Goal: Information Seeking & Learning: Check status

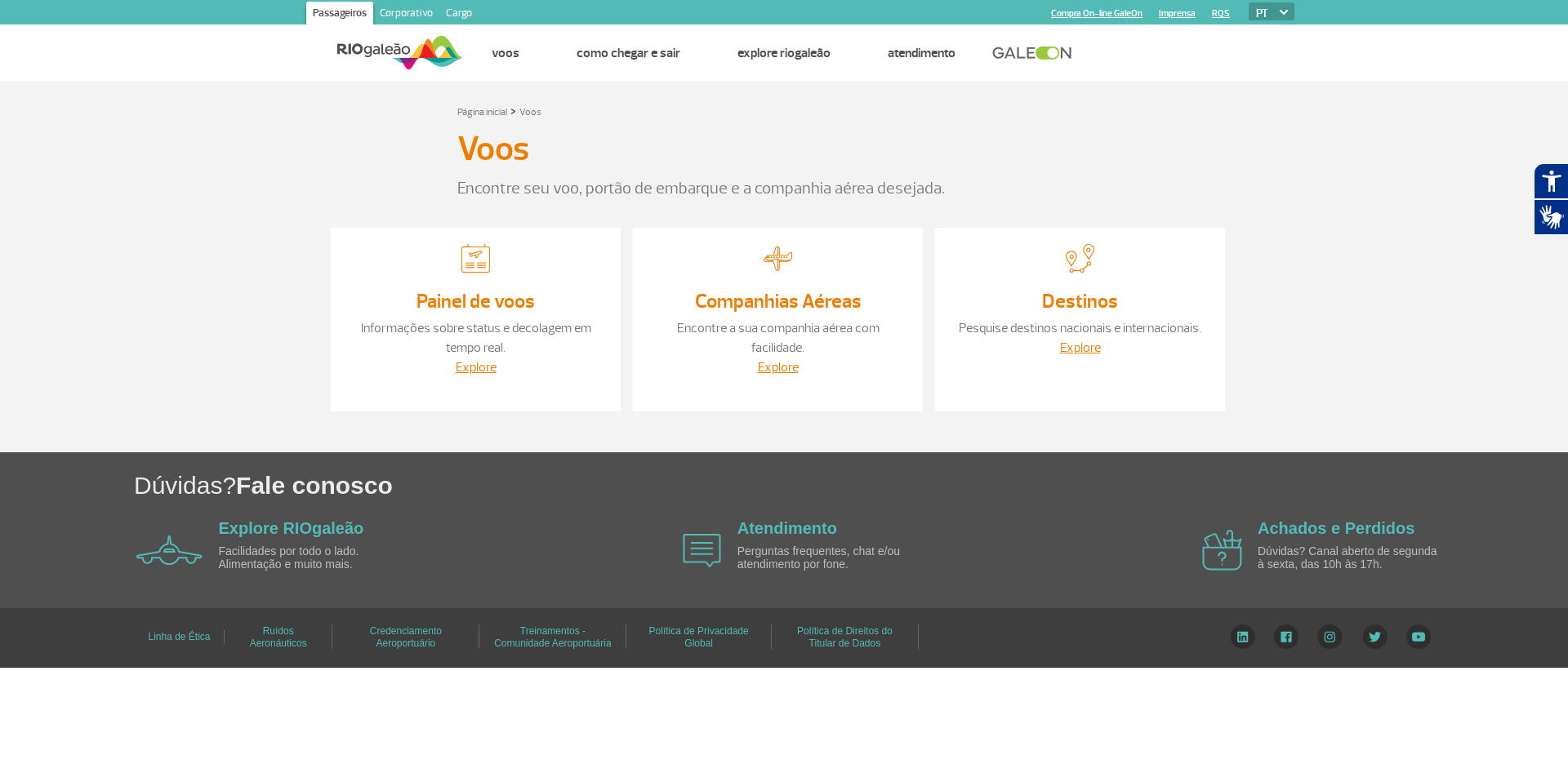
click at [499, 315] on div "Painel de voos Informações sobre status e decolagem em tempo real. Explore" at bounding box center [476, 319] width 290 height 183
click at [502, 303] on link "Painel de voos" at bounding box center [475, 301] width 119 height 25
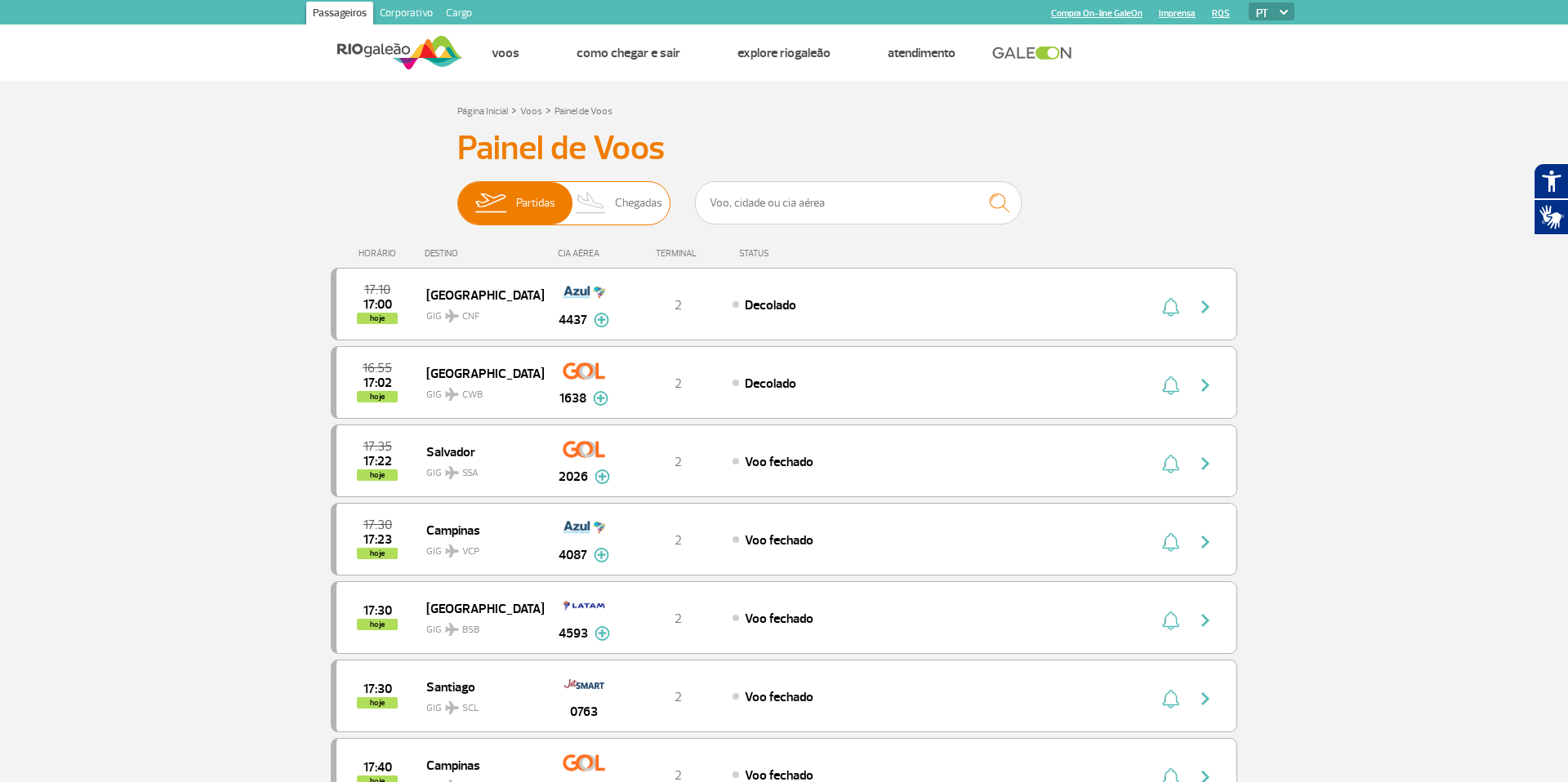
click at [641, 192] on span "Chegadas" at bounding box center [639, 203] width 48 height 43
click at [457, 195] on input "Partidas Chegadas" at bounding box center [457, 195] width 0 height 0
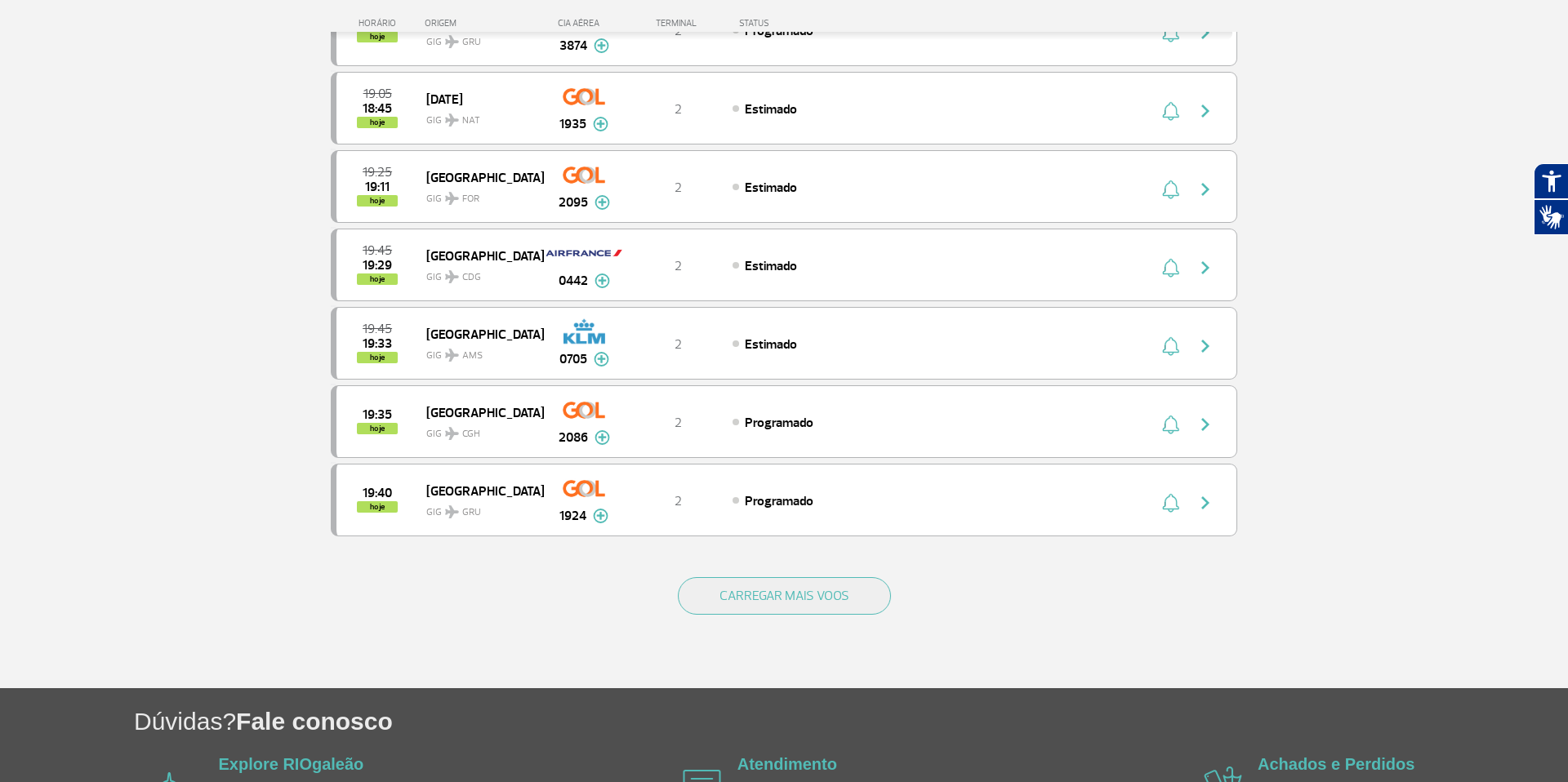
scroll to position [1313, 0]
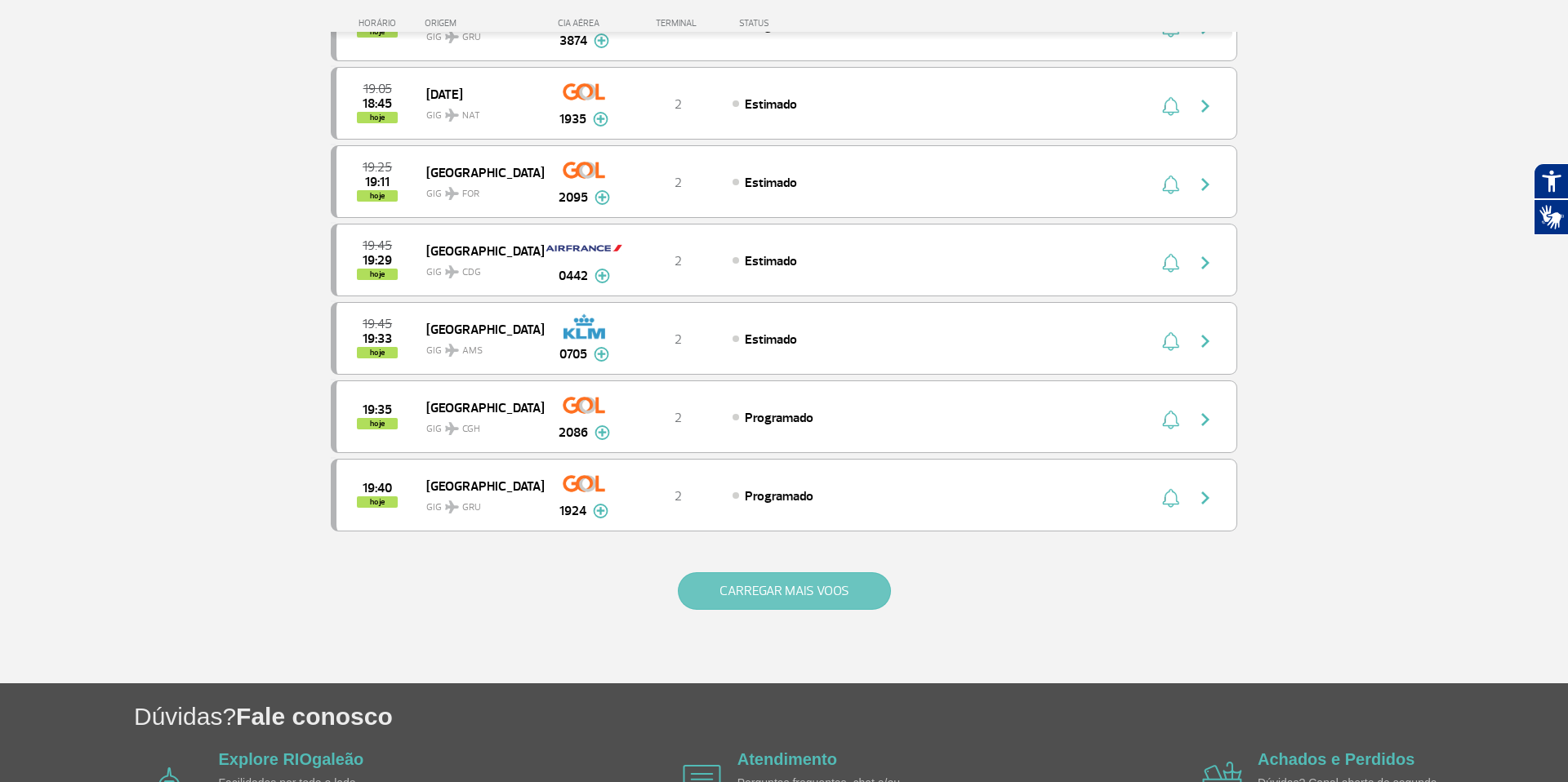
click at [793, 590] on button "CARREGAR MAIS VOOS" at bounding box center [784, 591] width 213 height 38
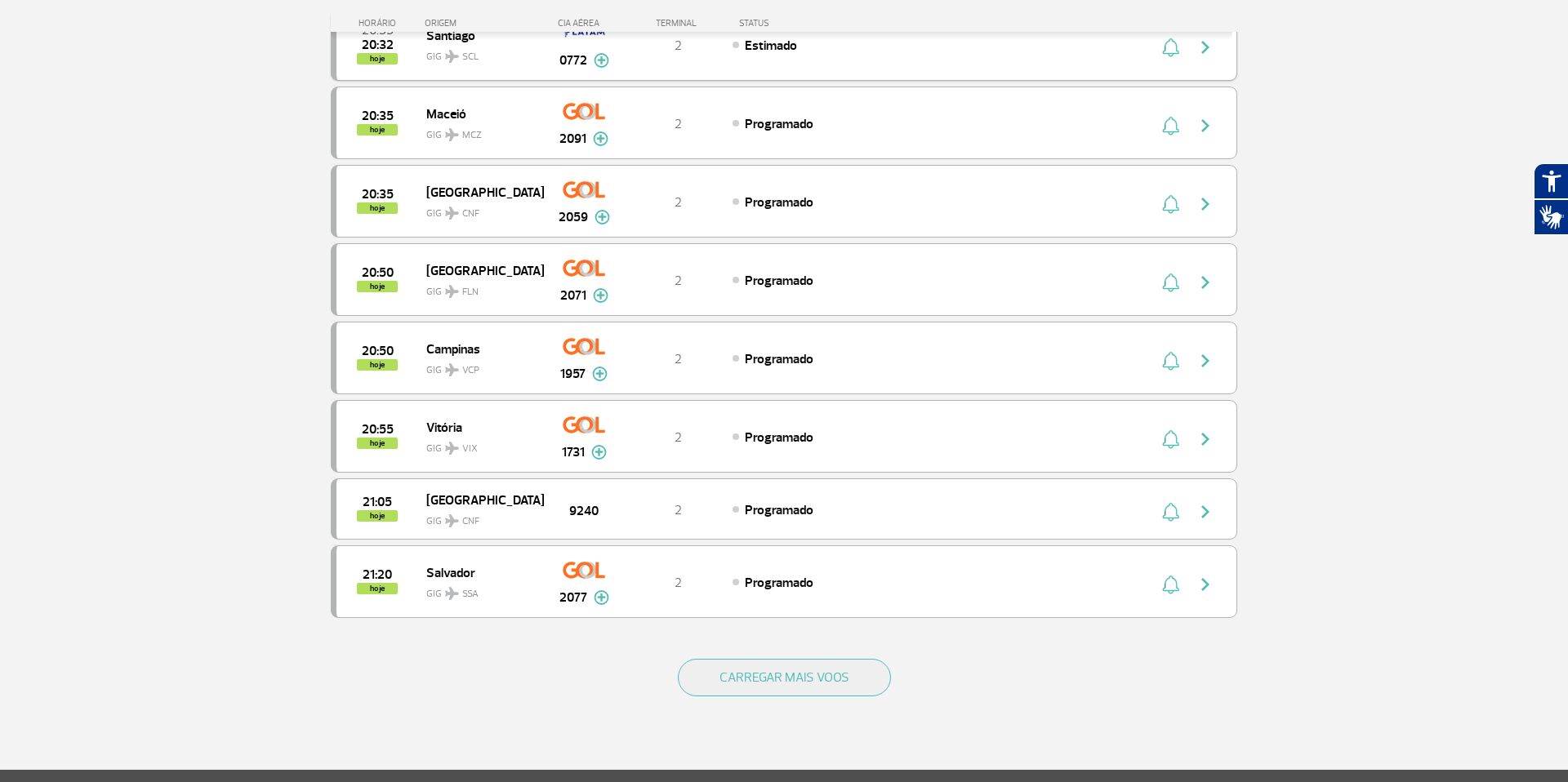
scroll to position [2791, 0]
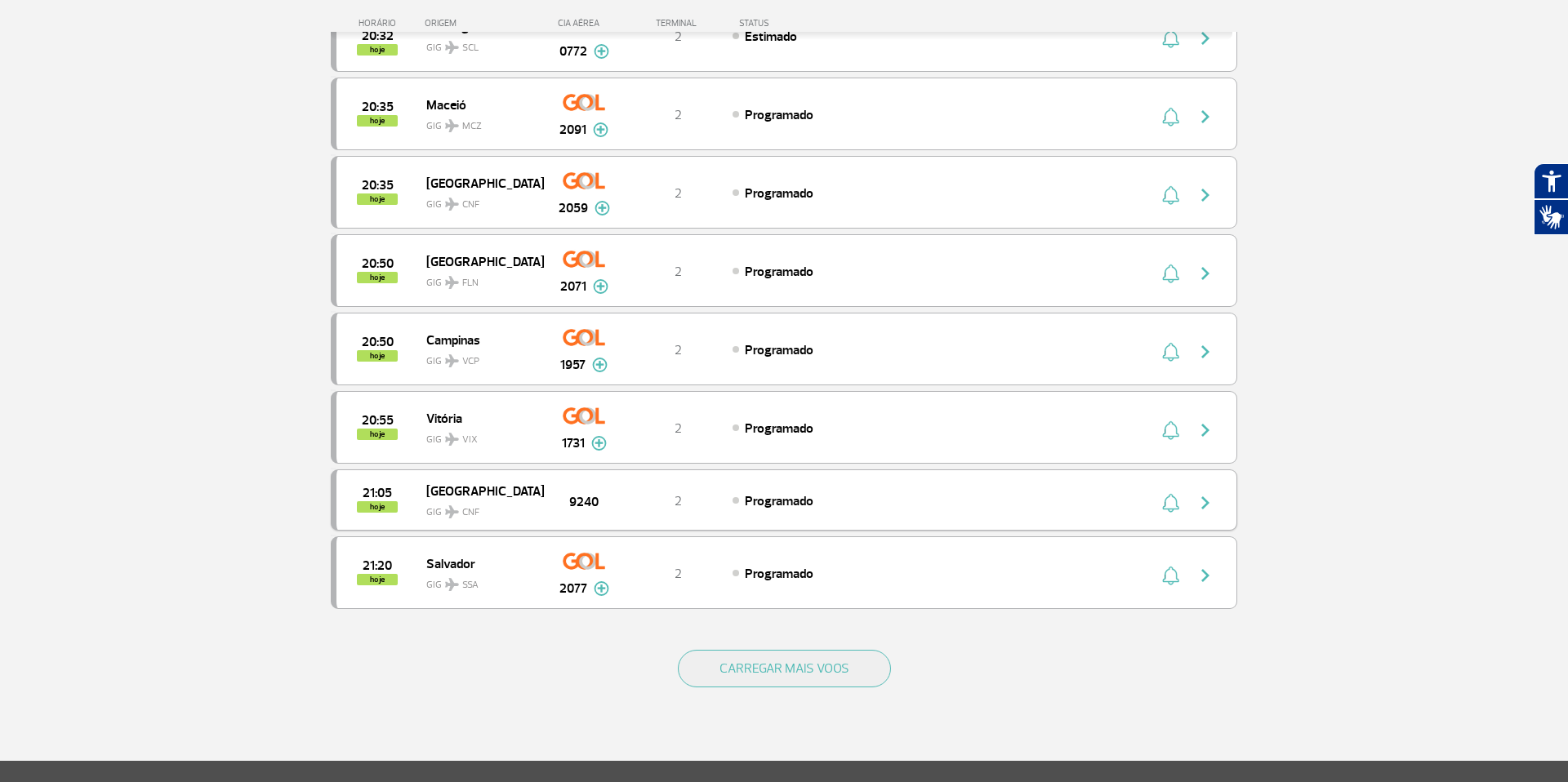
click at [1208, 500] on img "button" at bounding box center [1206, 503] width 20 height 20
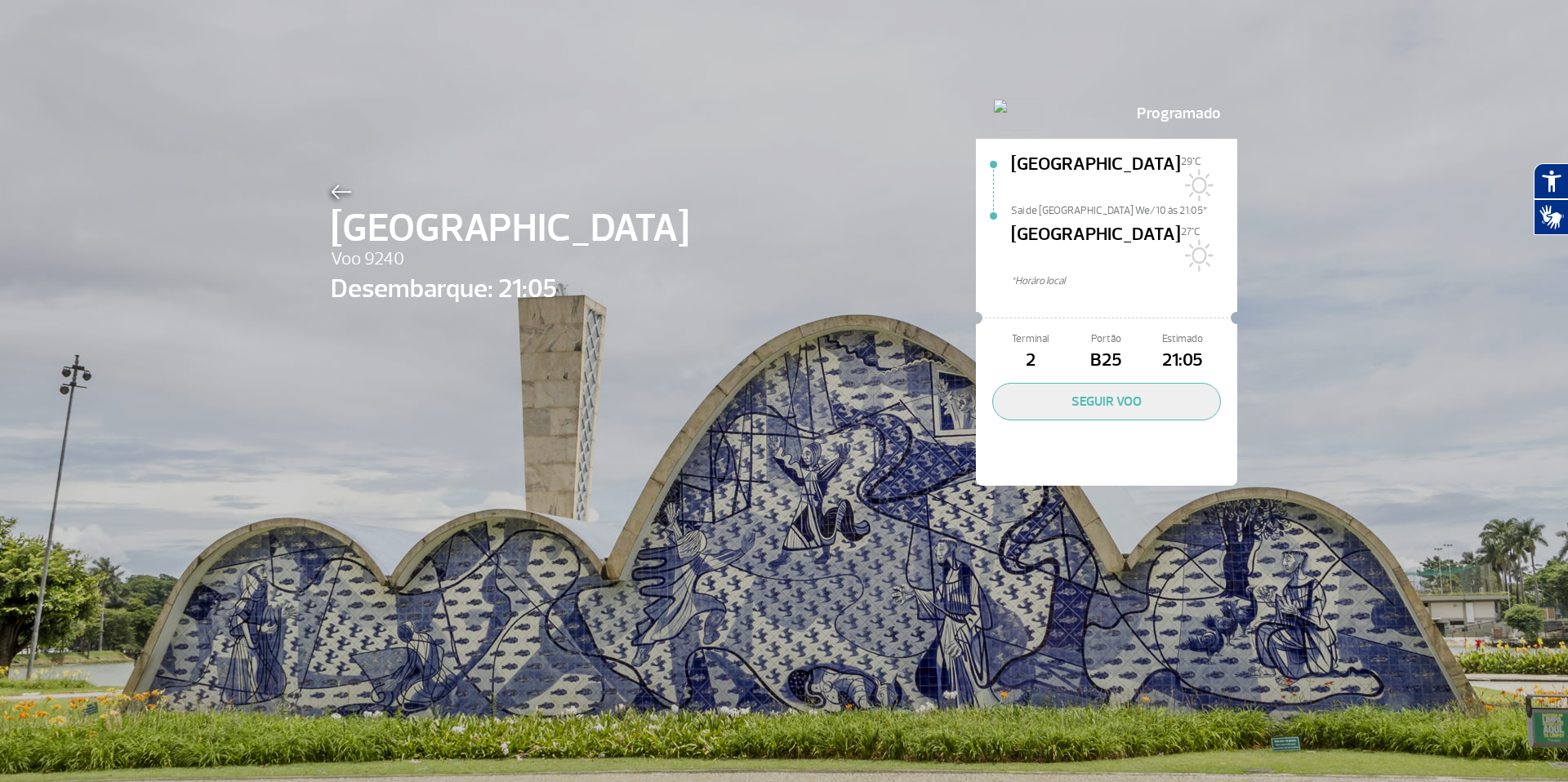
click at [338, 187] on img at bounding box center [342, 192] width 21 height 15
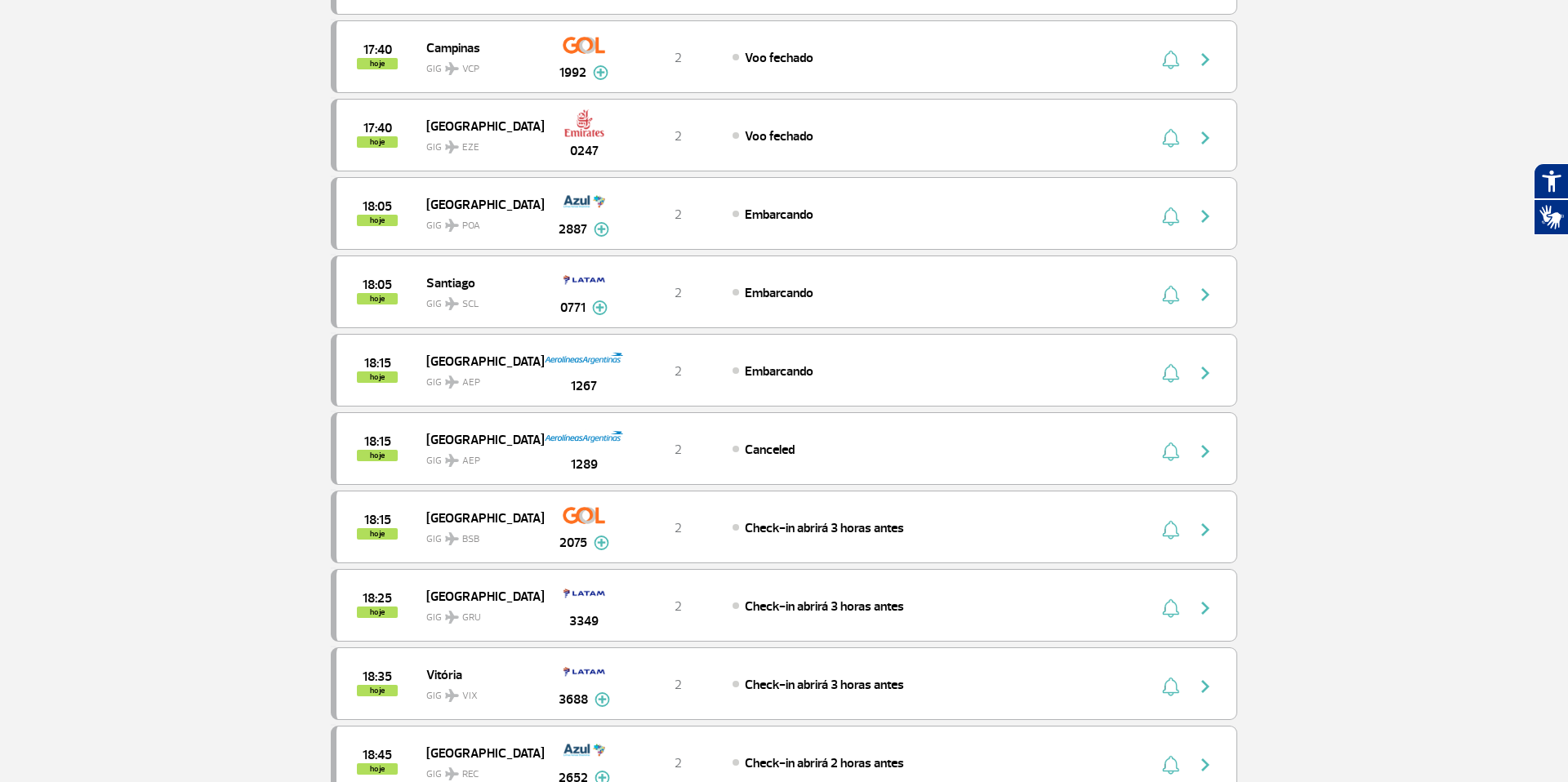
scroll to position [1430, 0]
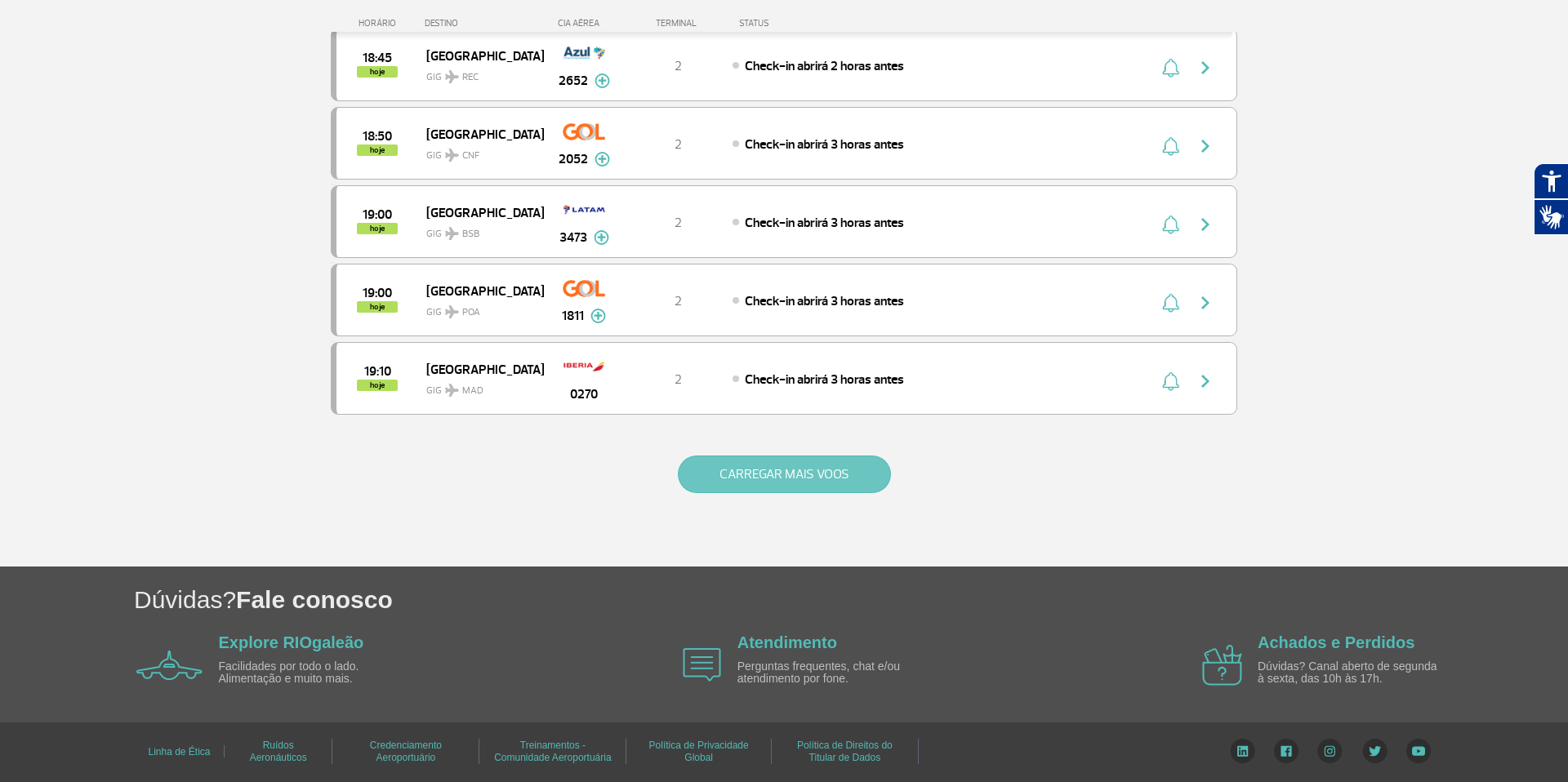
click at [800, 490] on button "CARREGAR MAIS VOOS" at bounding box center [784, 474] width 213 height 38
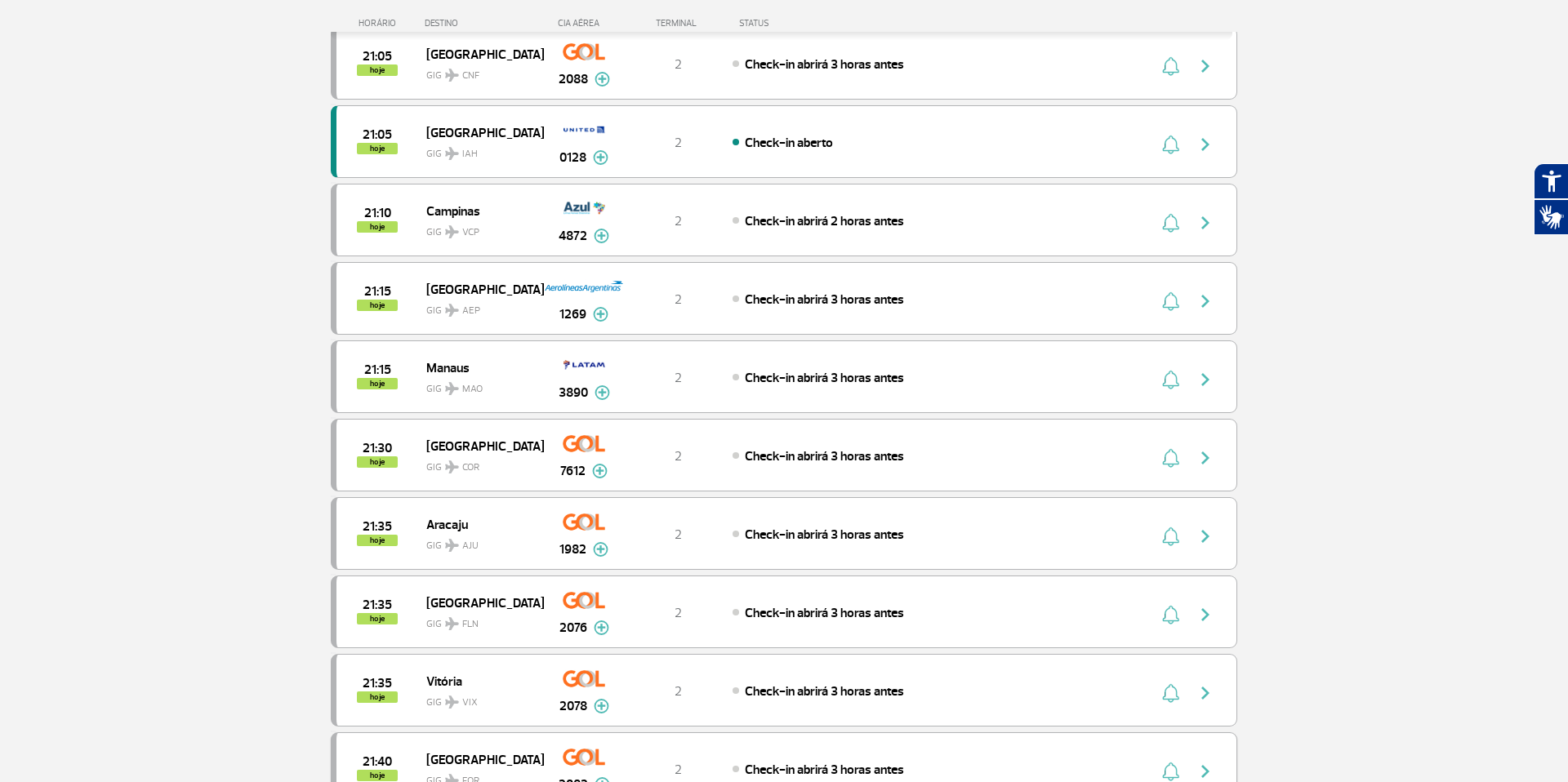
scroll to position [2997, 0]
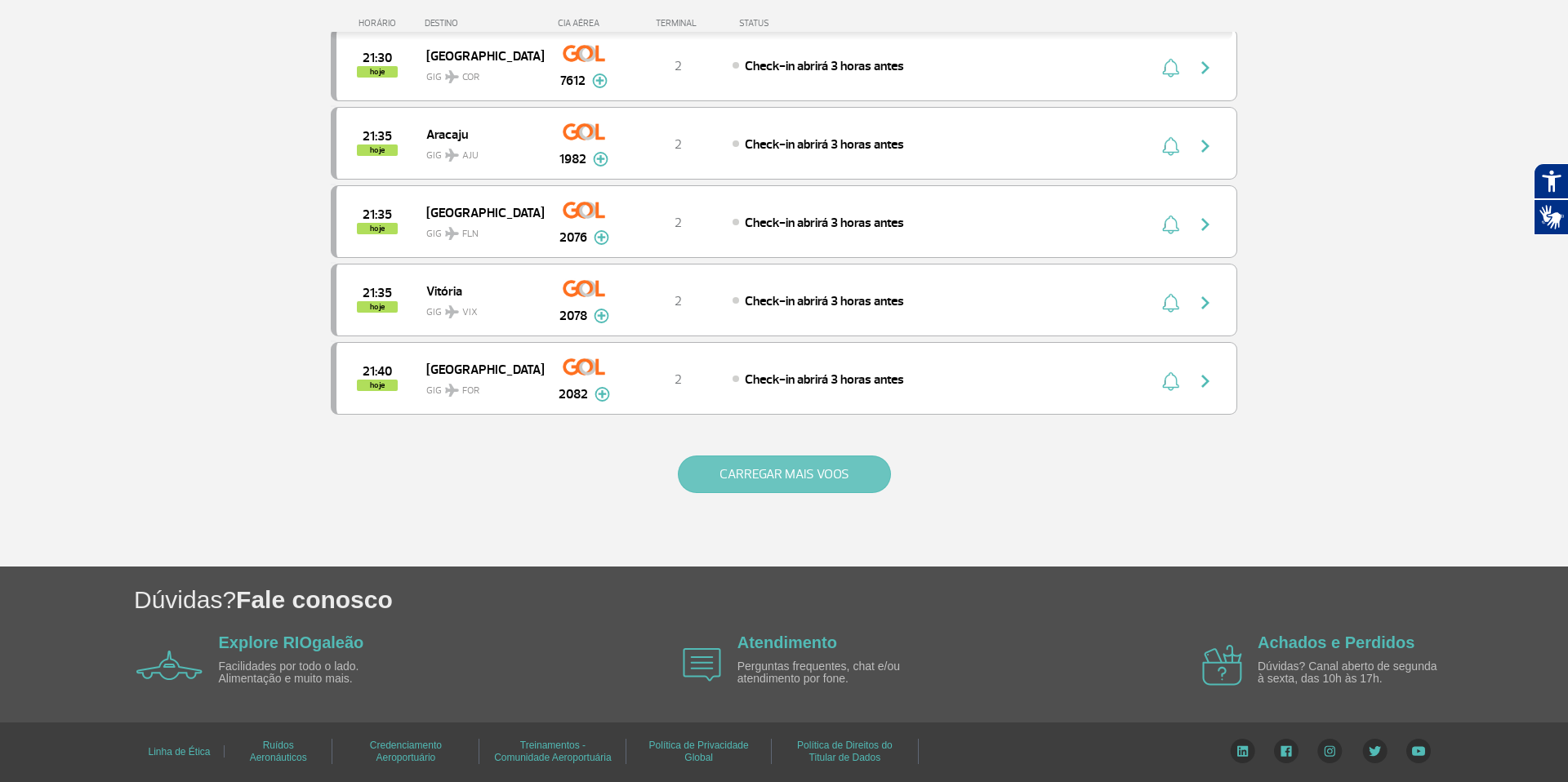
click at [831, 468] on button "CARREGAR MAIS VOOS" at bounding box center [784, 474] width 213 height 38
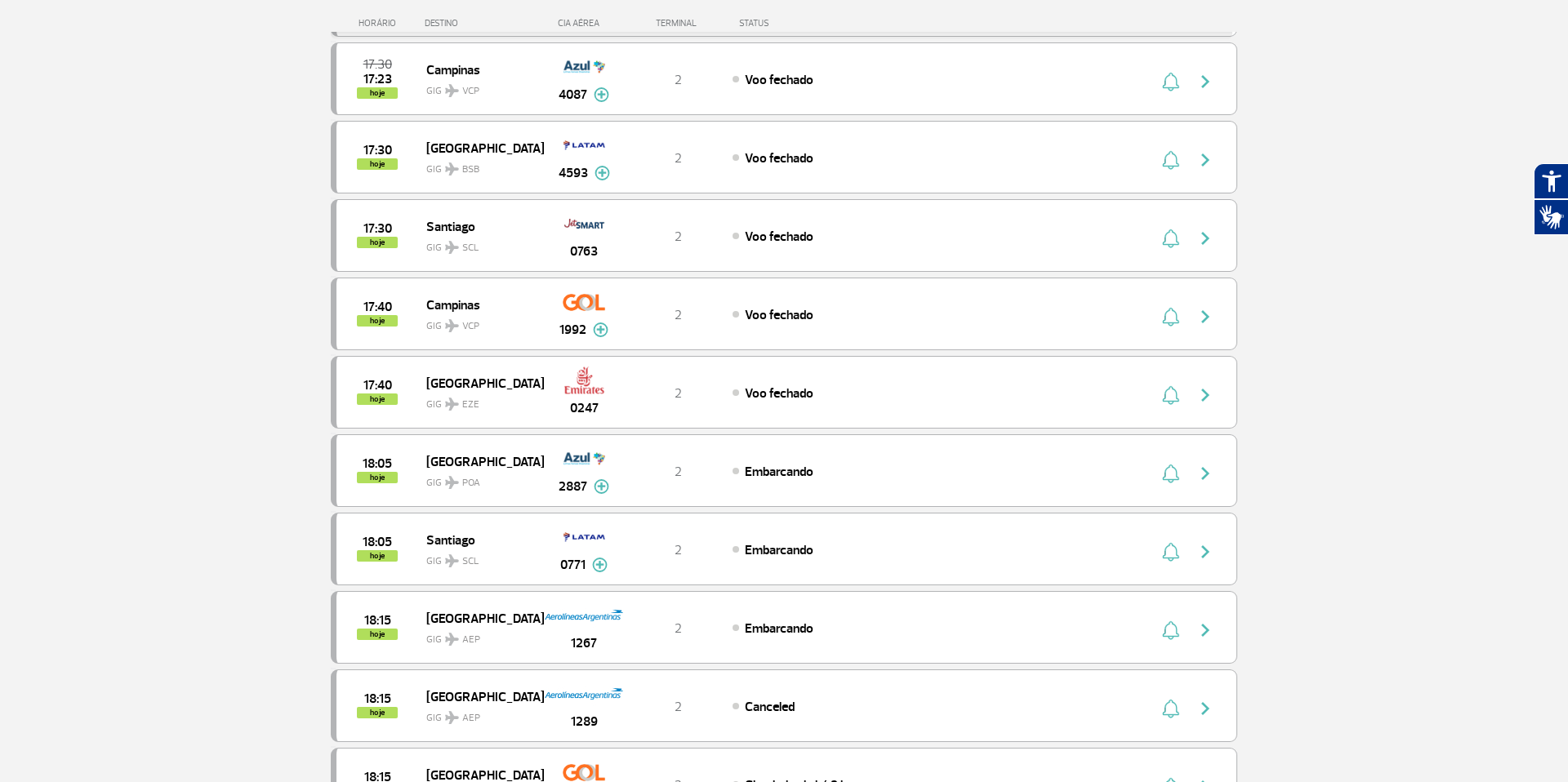
scroll to position [0, 0]
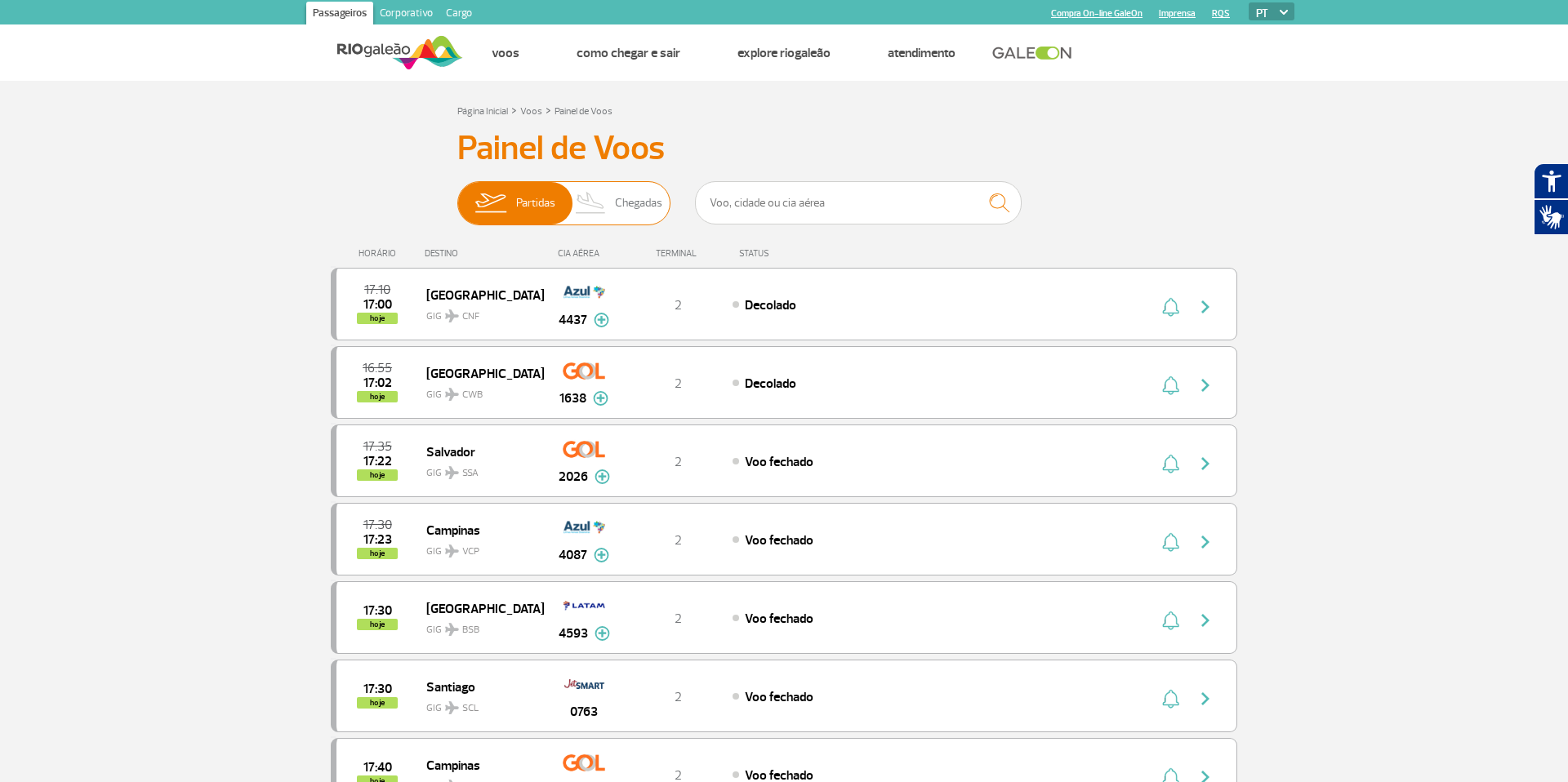
click at [630, 210] on span "Chegadas" at bounding box center [639, 203] width 48 height 43
click at [457, 195] on input "Partidas Chegadas" at bounding box center [457, 195] width 0 height 0
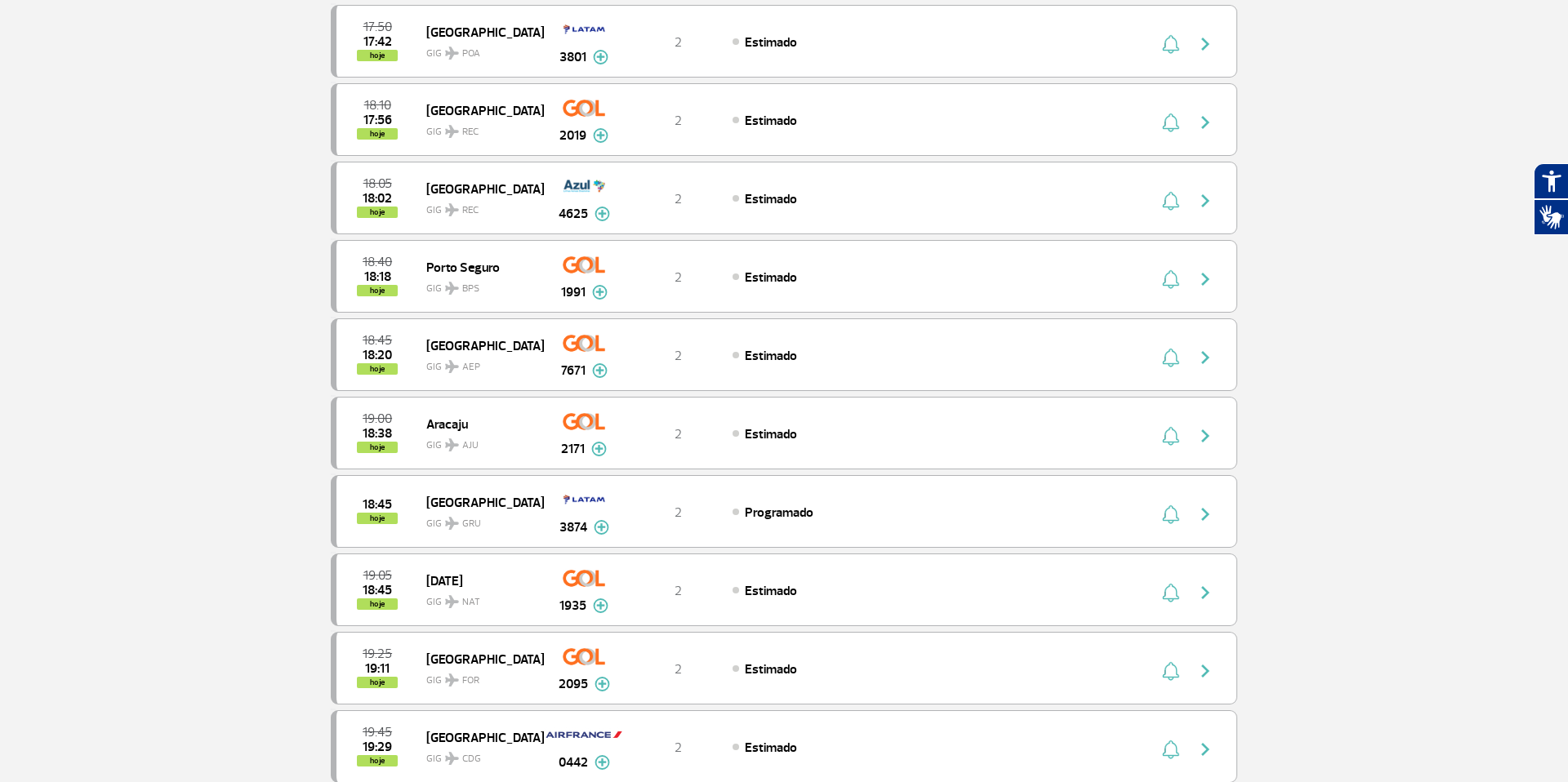
scroll to position [1430, 0]
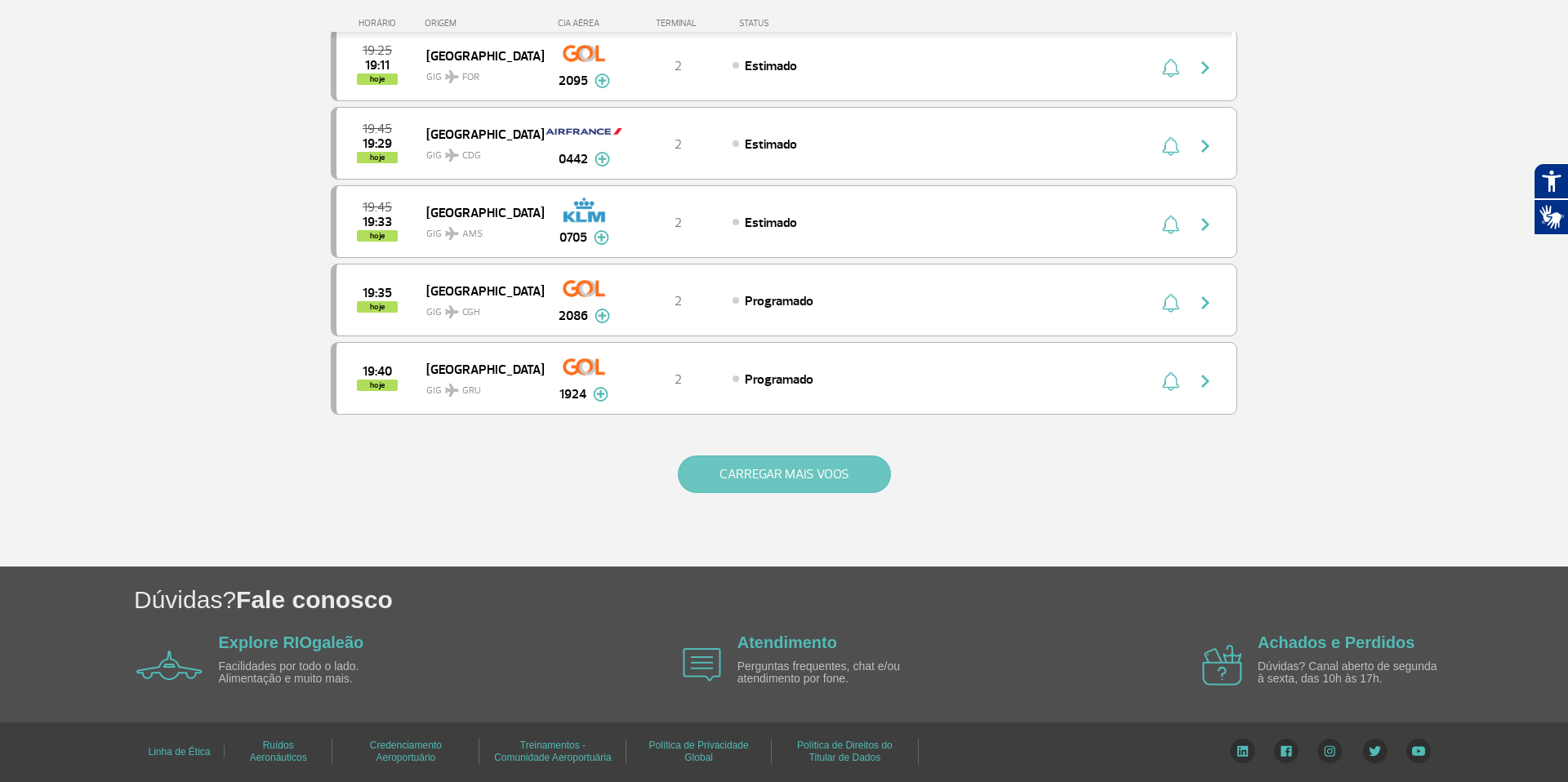
click at [793, 463] on button "CARREGAR MAIS VOOS" at bounding box center [784, 474] width 213 height 38
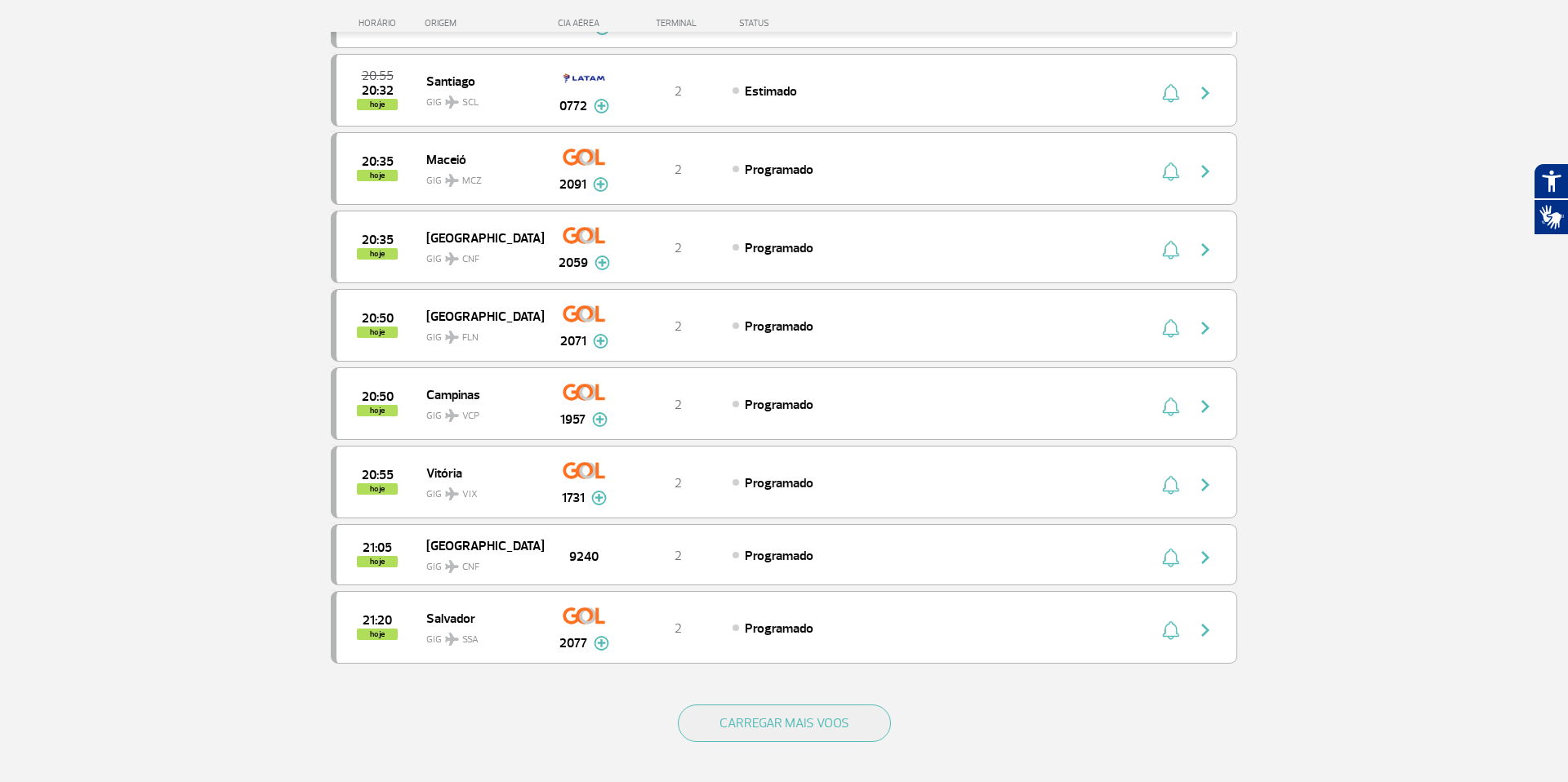
scroll to position [2986, 0]
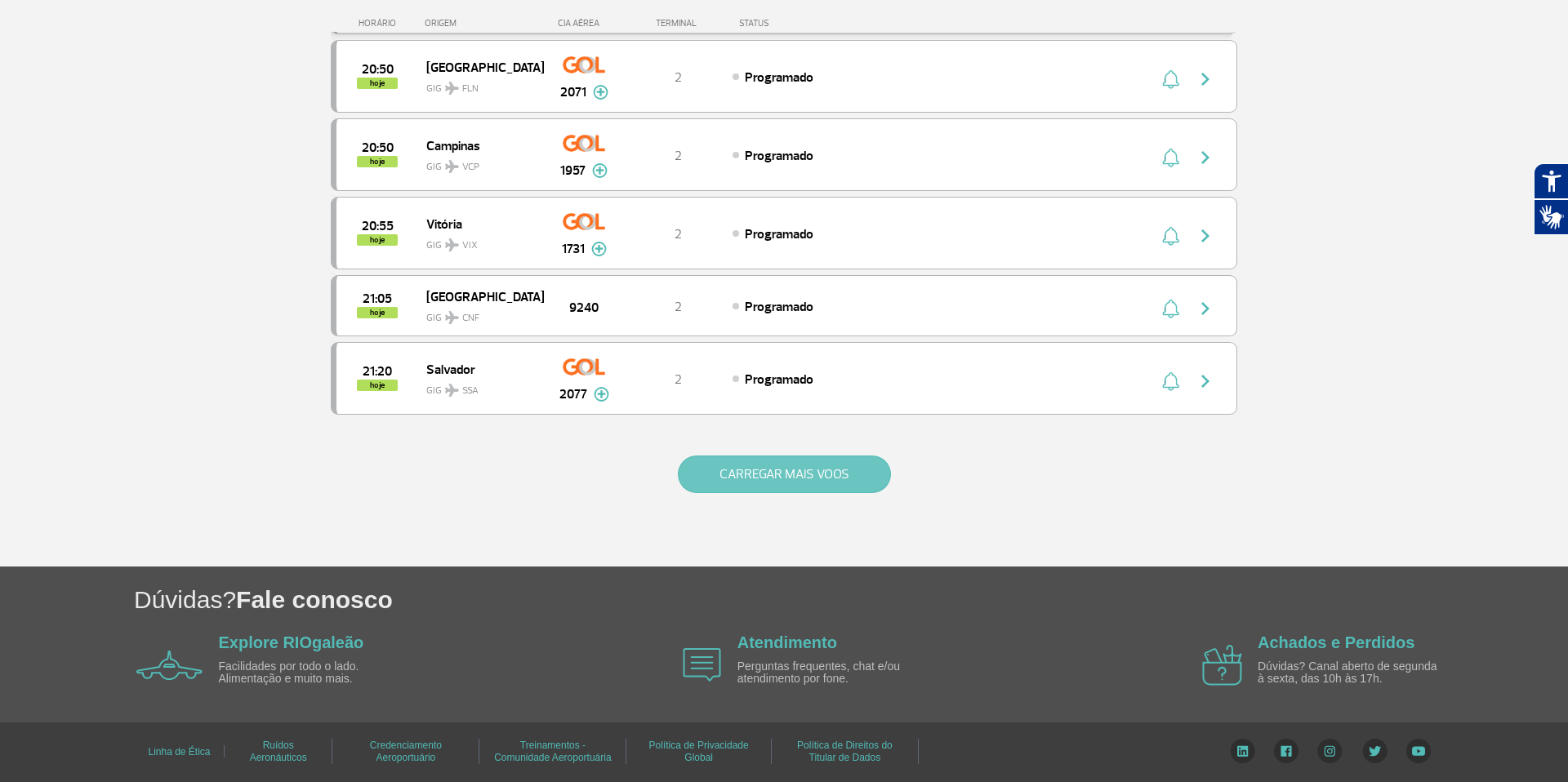
click at [784, 466] on button "CARREGAR MAIS VOOS" at bounding box center [784, 474] width 213 height 38
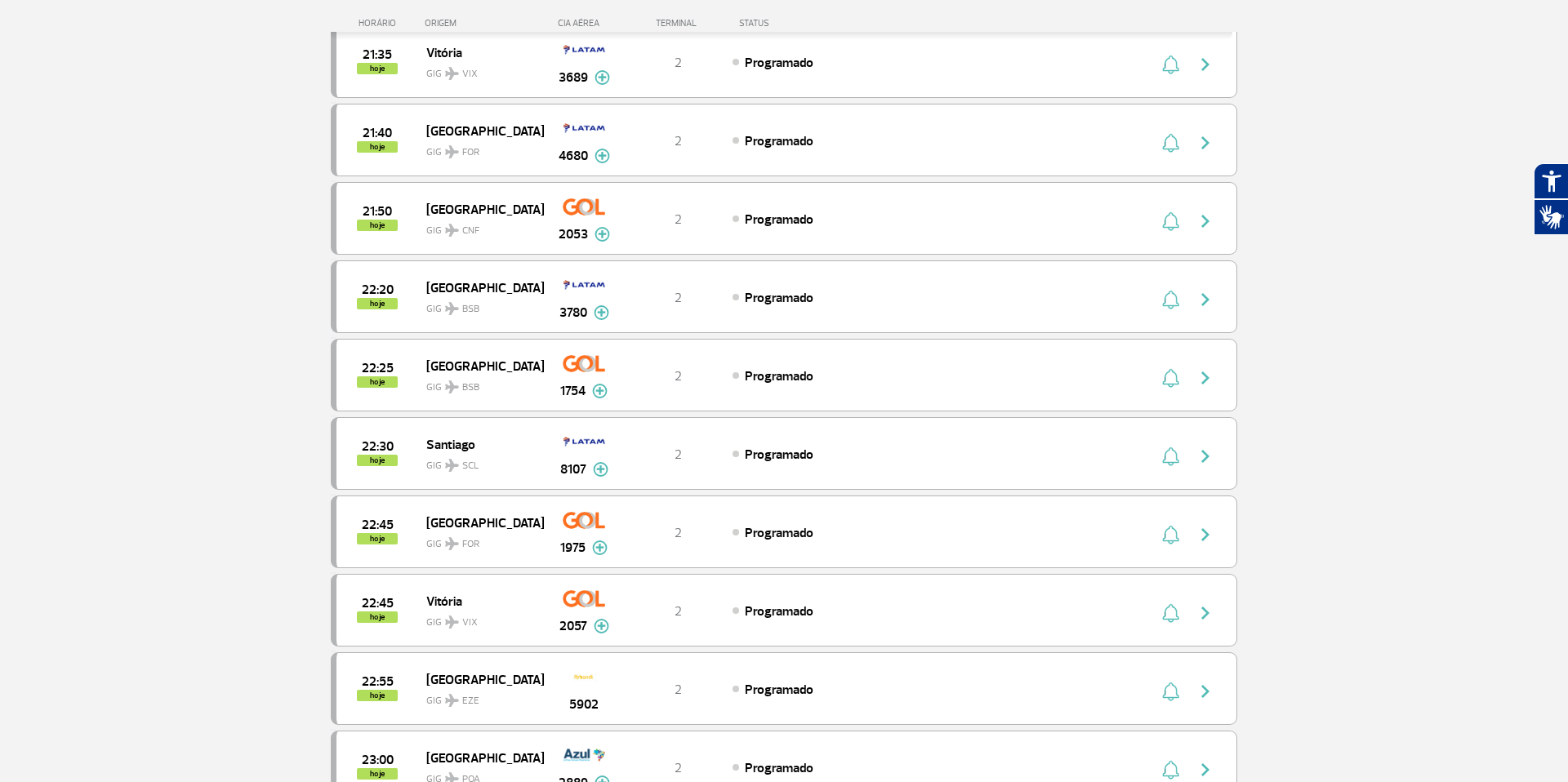
scroll to position [3687, 0]
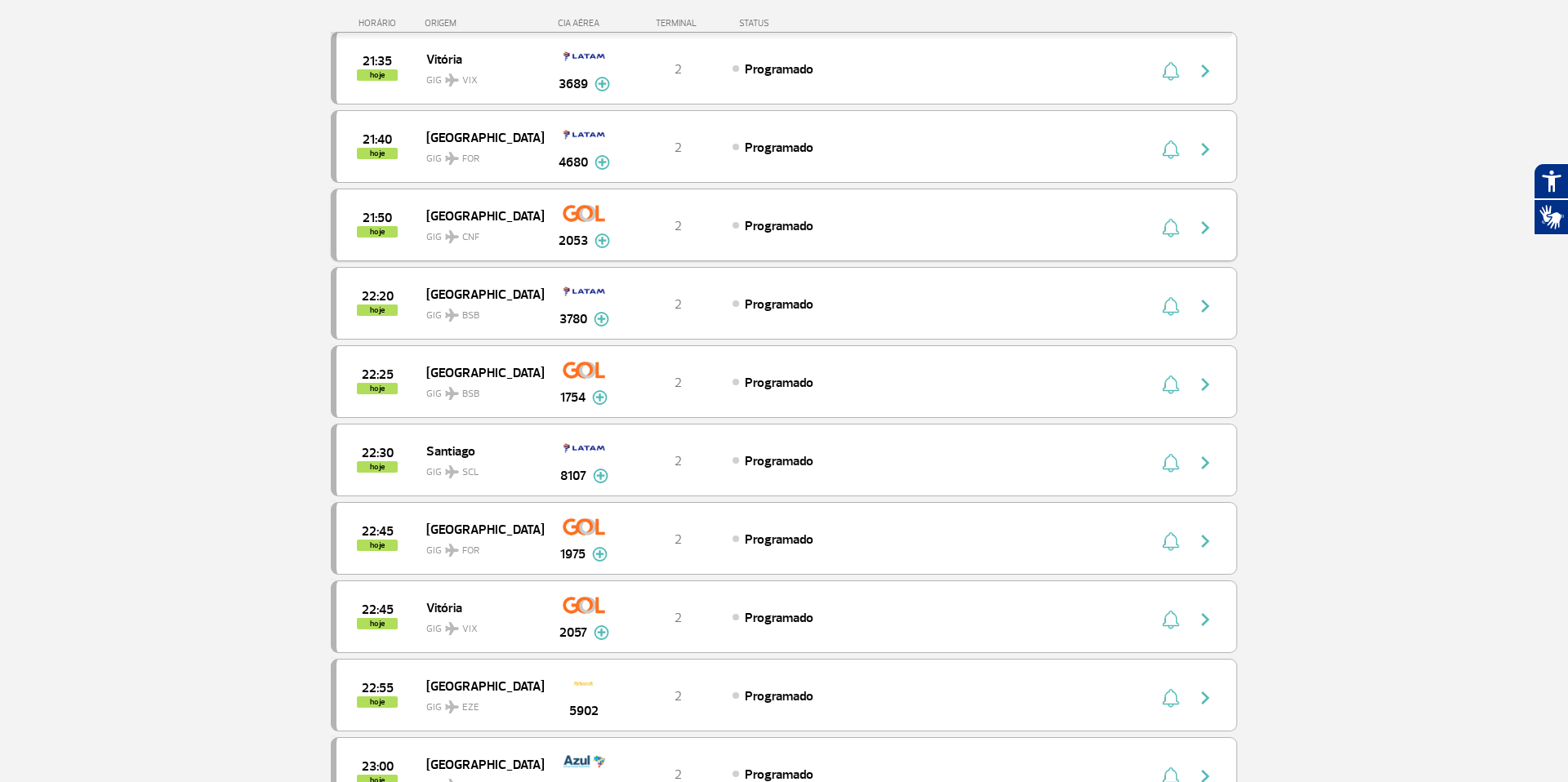
click at [603, 242] on img at bounding box center [602, 241] width 16 height 15
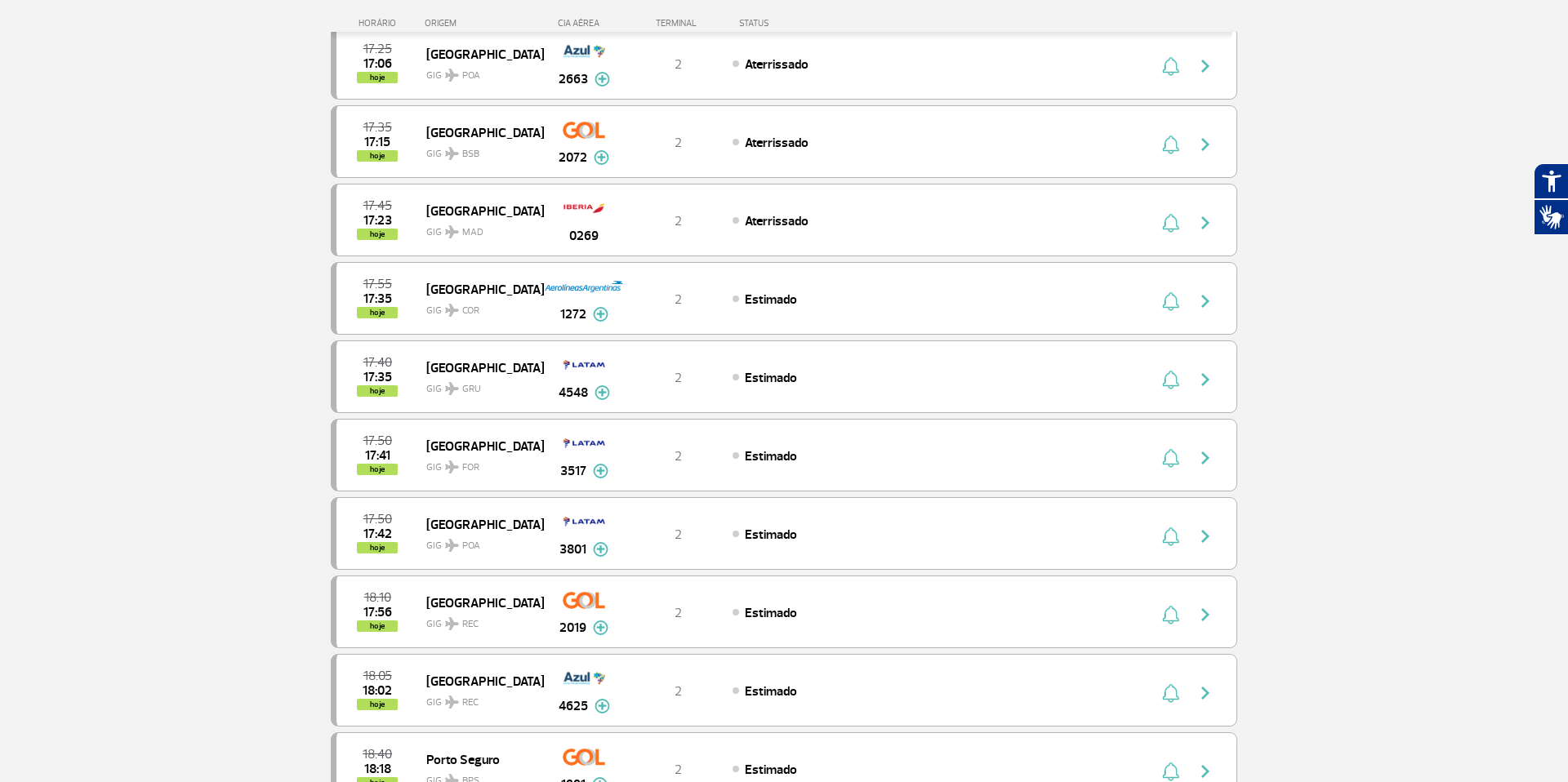
scroll to position [0, 0]
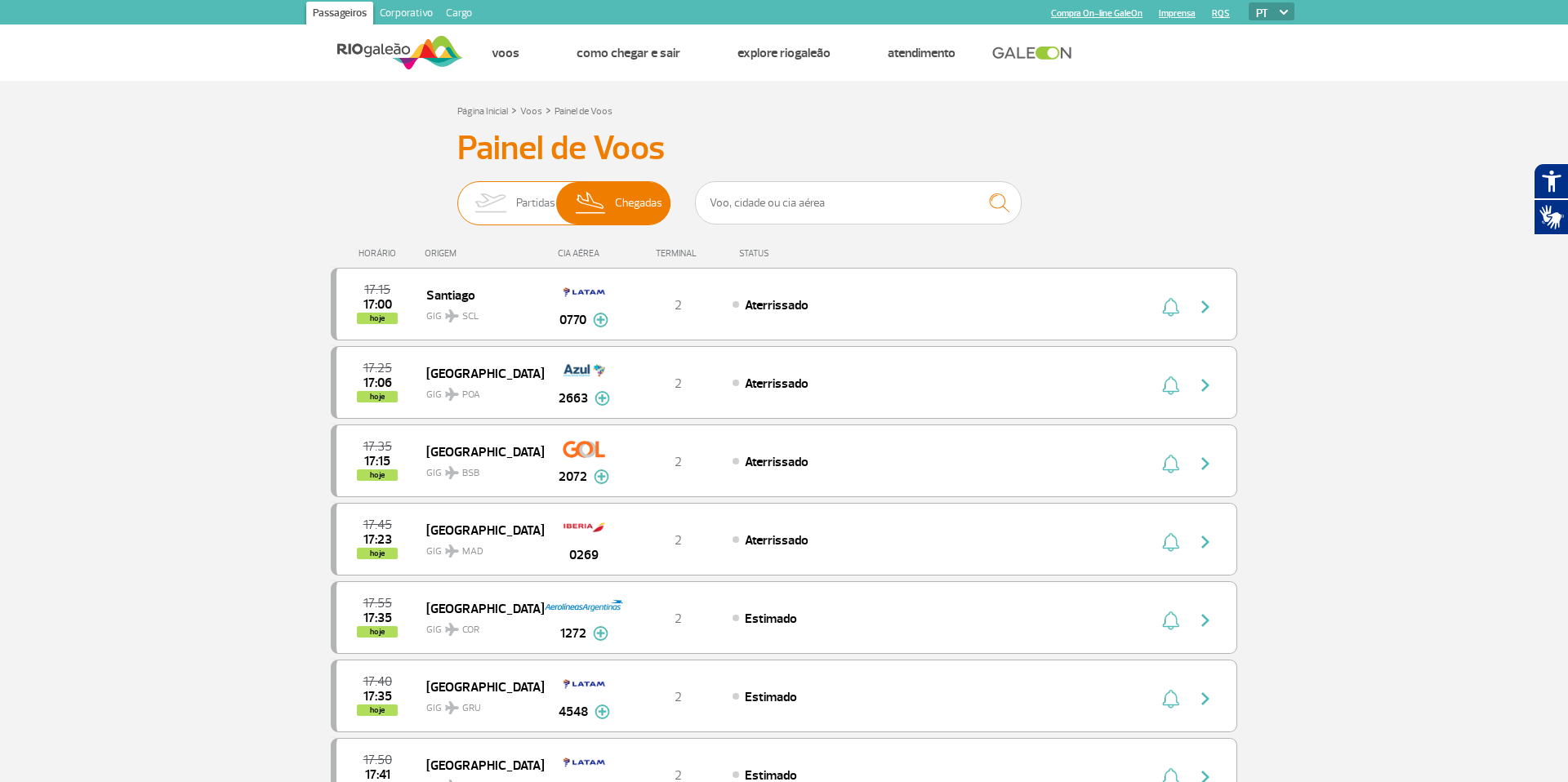
click at [513, 210] on img at bounding box center [490, 203] width 52 height 43
click at [457, 195] on input "Partidas Chegadas" at bounding box center [457, 195] width 0 height 0
